Goal: Navigation & Orientation: Find specific page/section

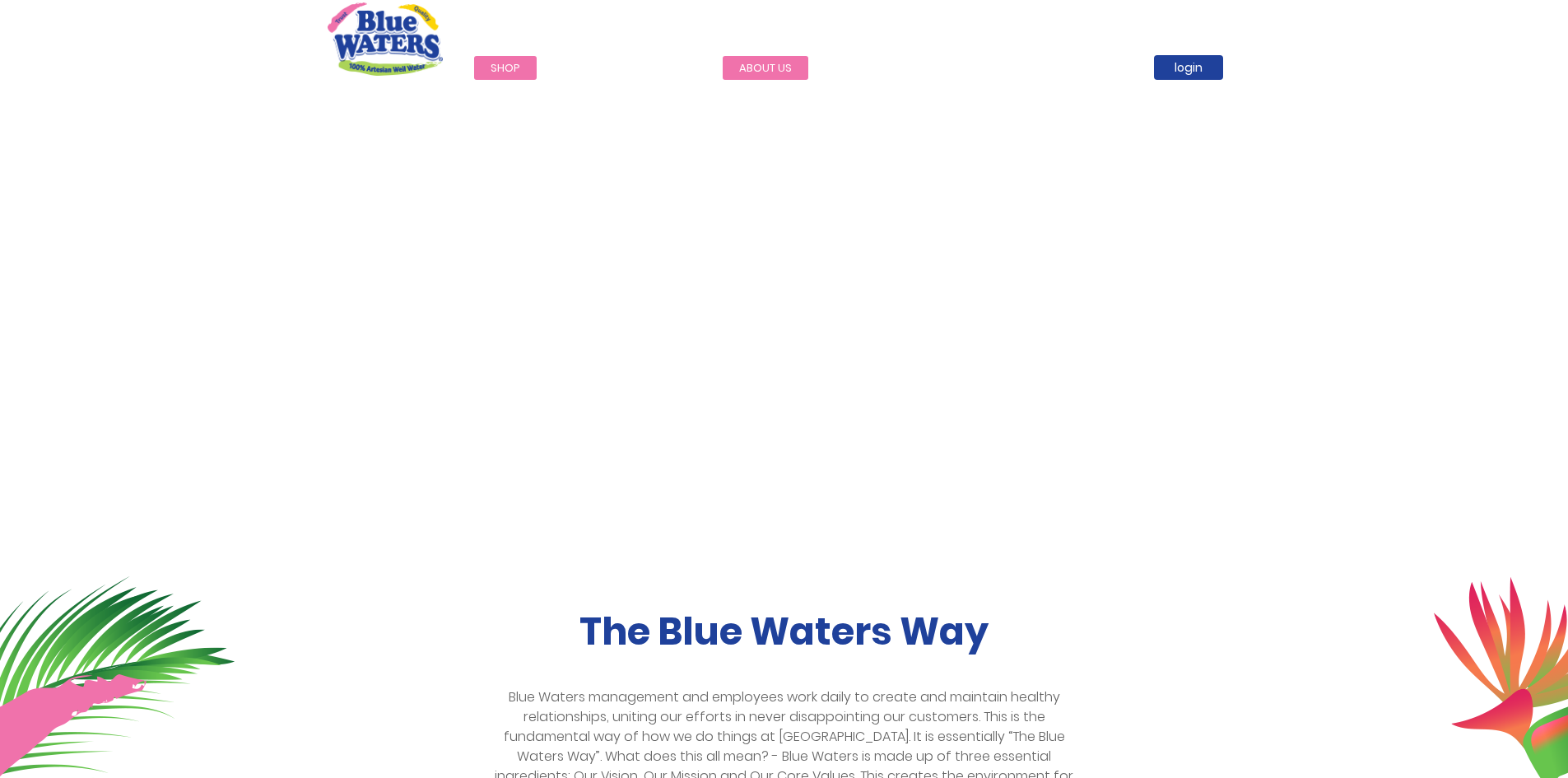
click at [770, 67] on link "about us" at bounding box center [765, 68] width 85 height 24
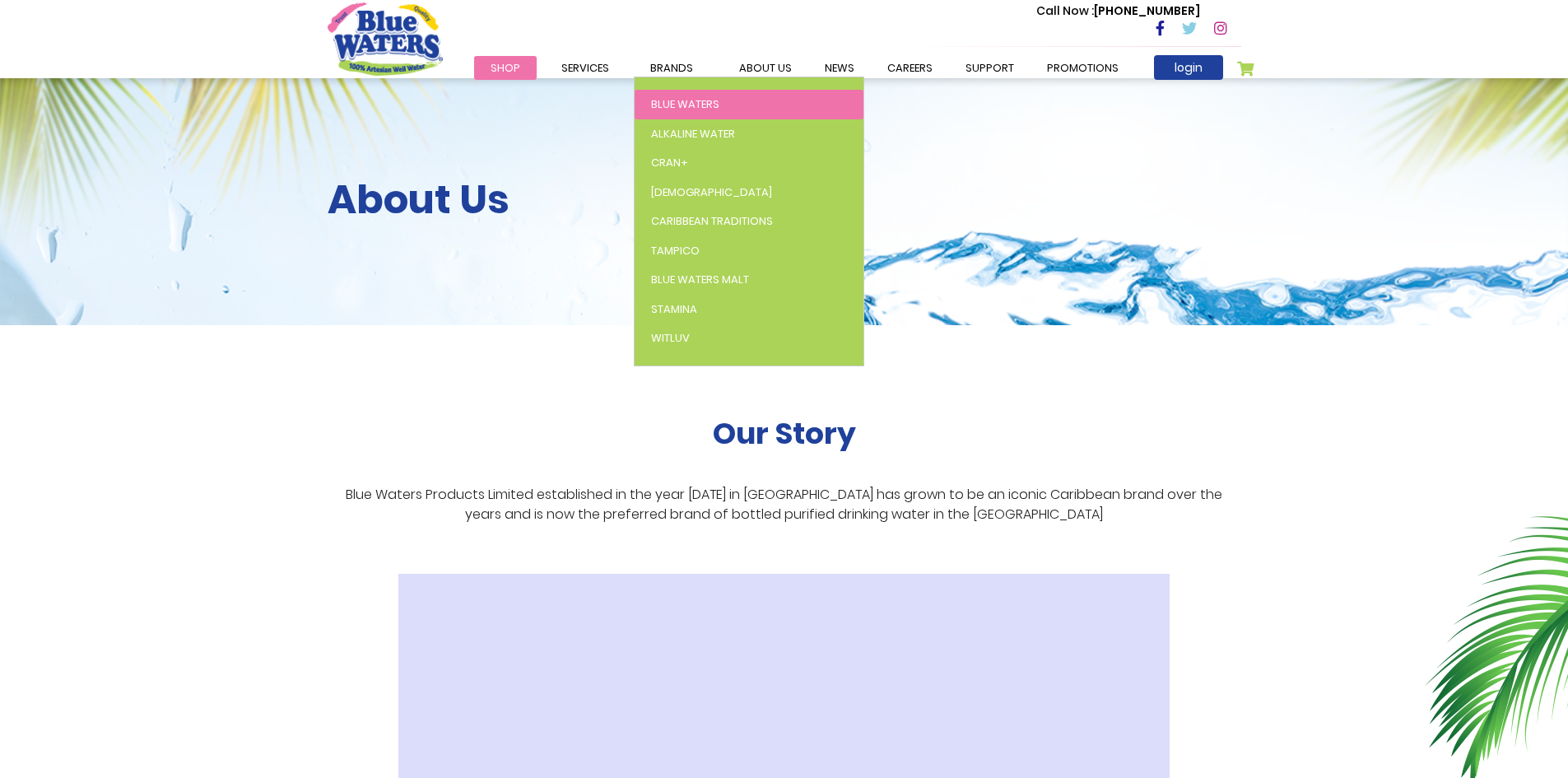
click at [701, 109] on span "Blue Waters" at bounding box center [685, 103] width 68 height 15
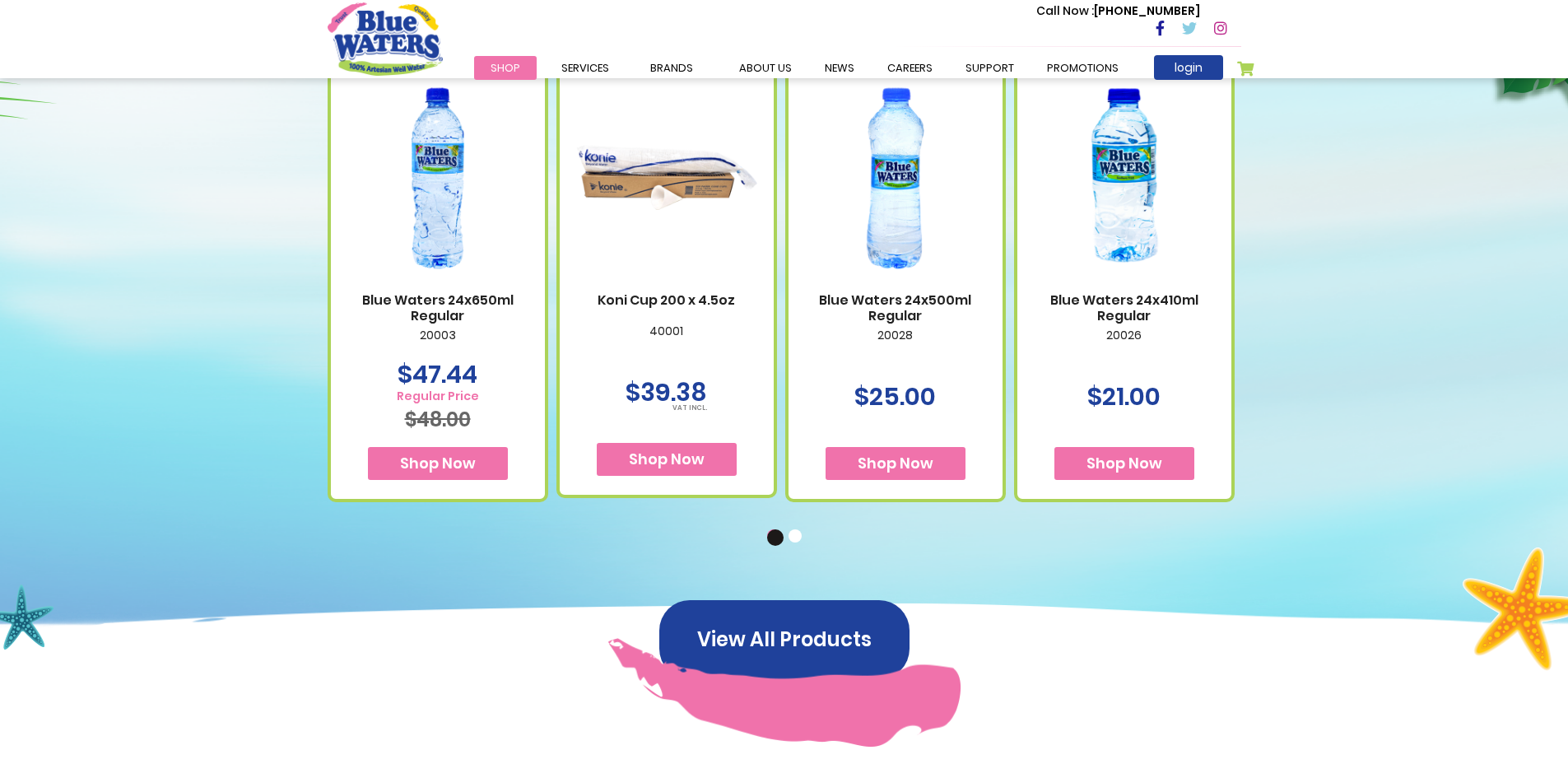
scroll to position [1039, 0]
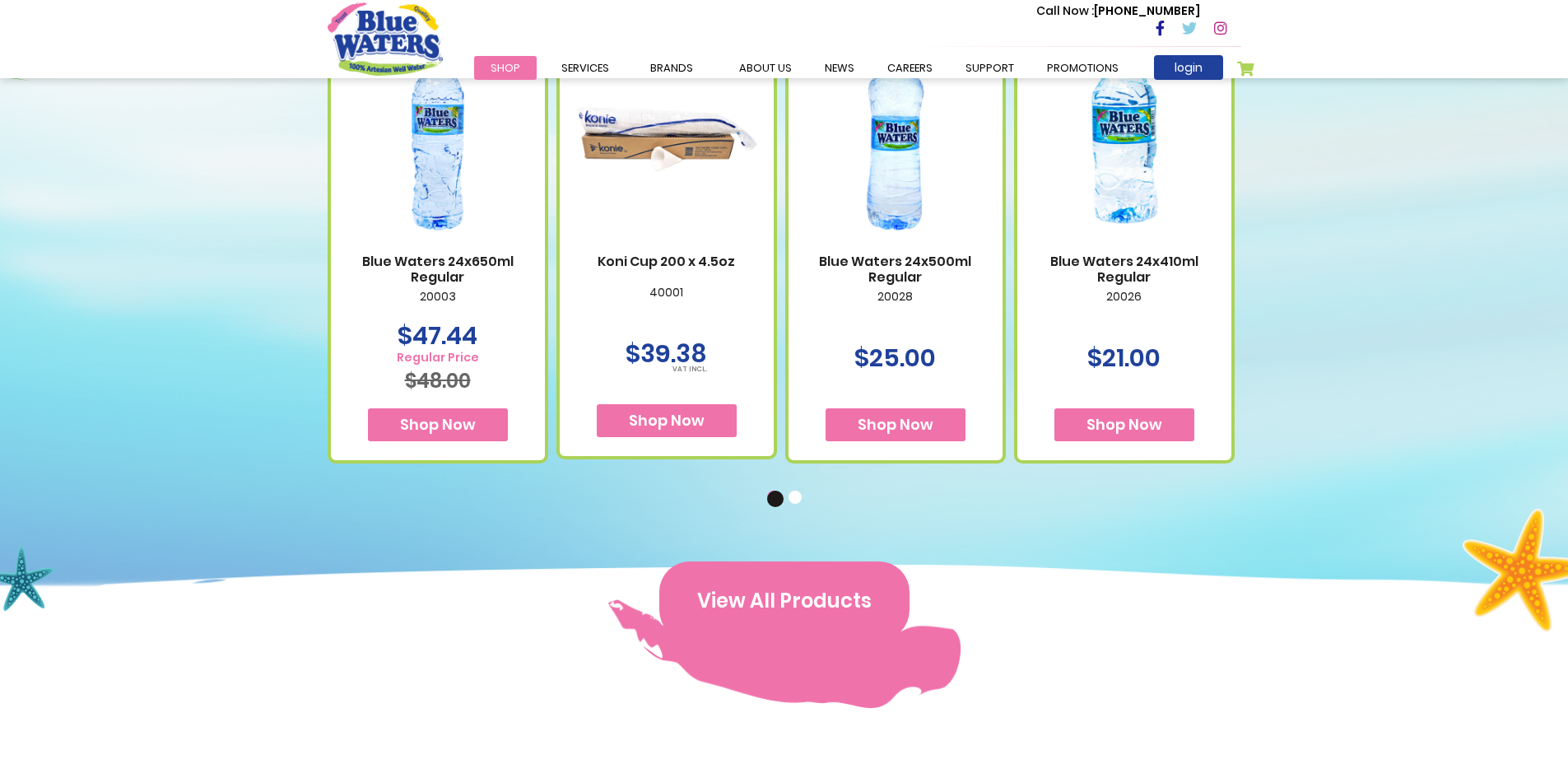
click at [783, 596] on button "View All Products" at bounding box center [785, 601] width 250 height 79
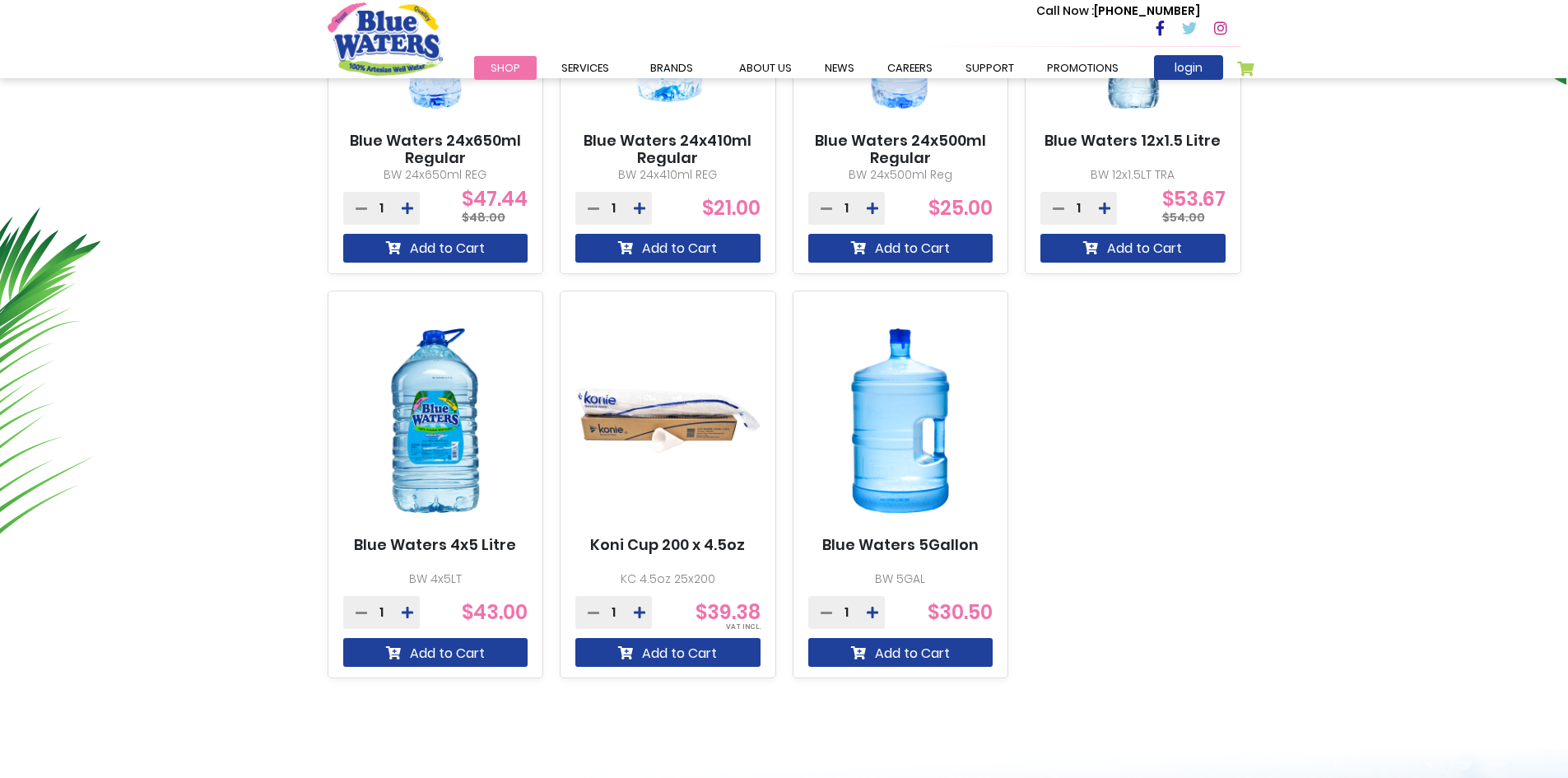
scroll to position [822, 0]
